Goal: Task Accomplishment & Management: Use online tool/utility

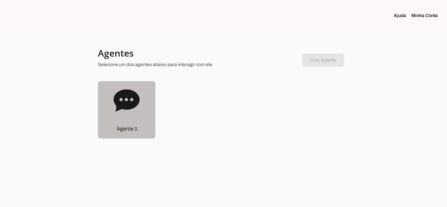
click at [135, 124] on div "Agente 1" at bounding box center [127, 128] width 56 height 19
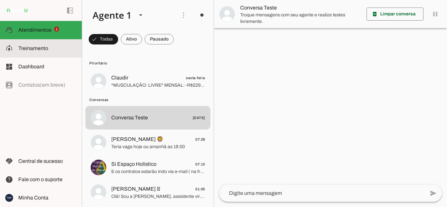
click at [32, 48] on span "Treinamento" at bounding box center [33, 49] width 30 height 6
